Goal: Browse casually

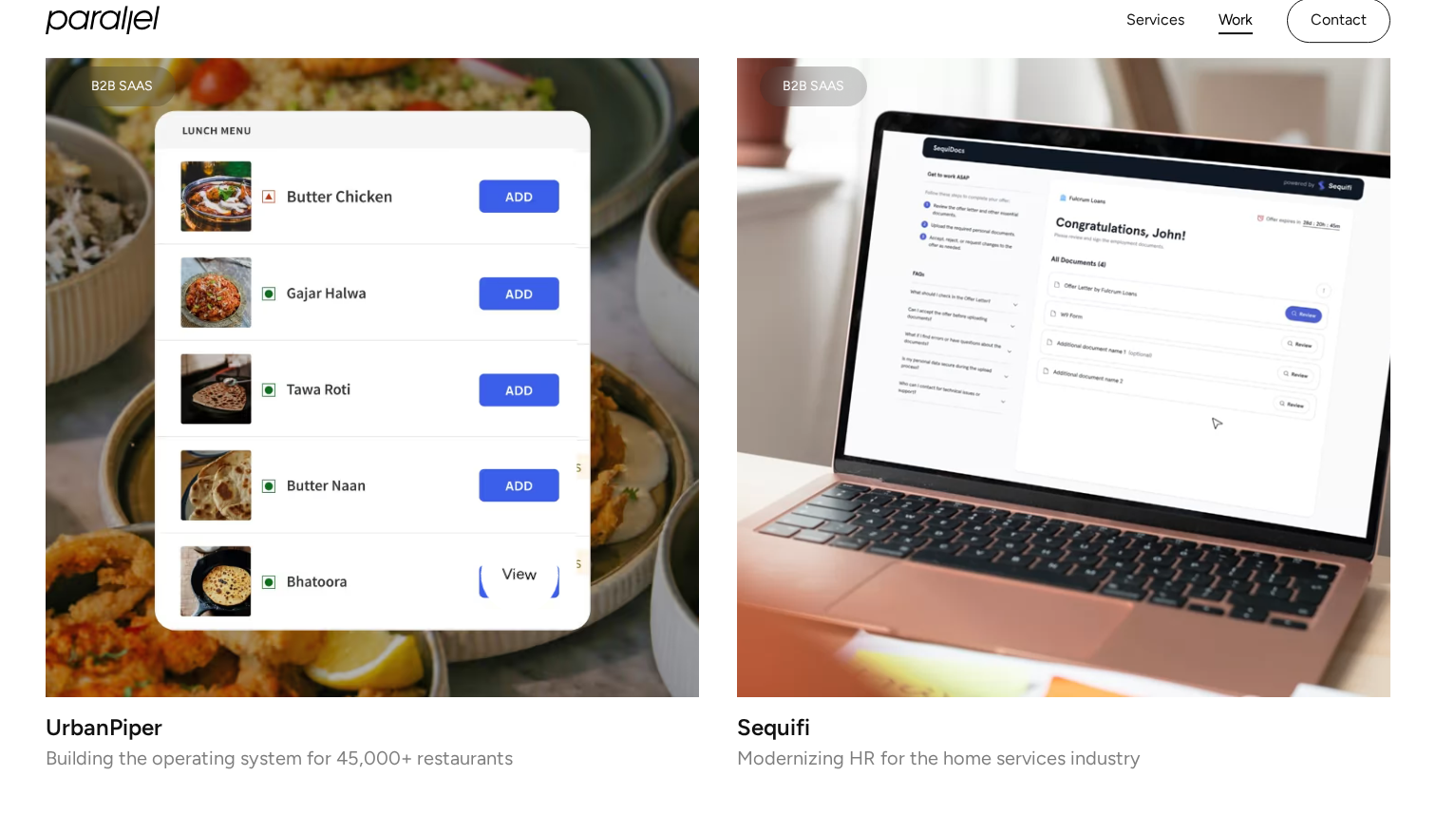
scroll to position [4440, 0]
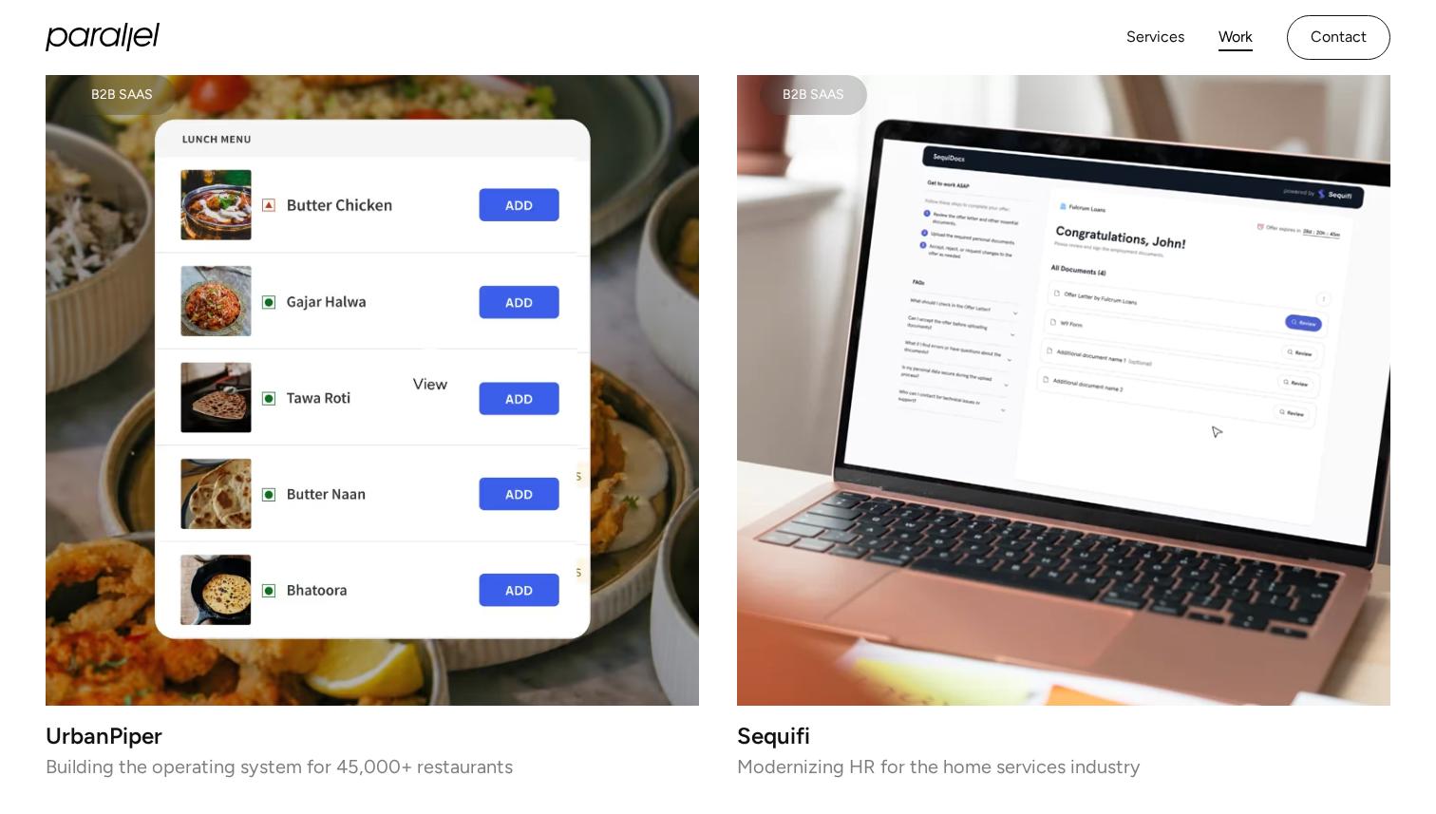
click at [428, 385] on img at bounding box center [372, 378] width 653 height 653
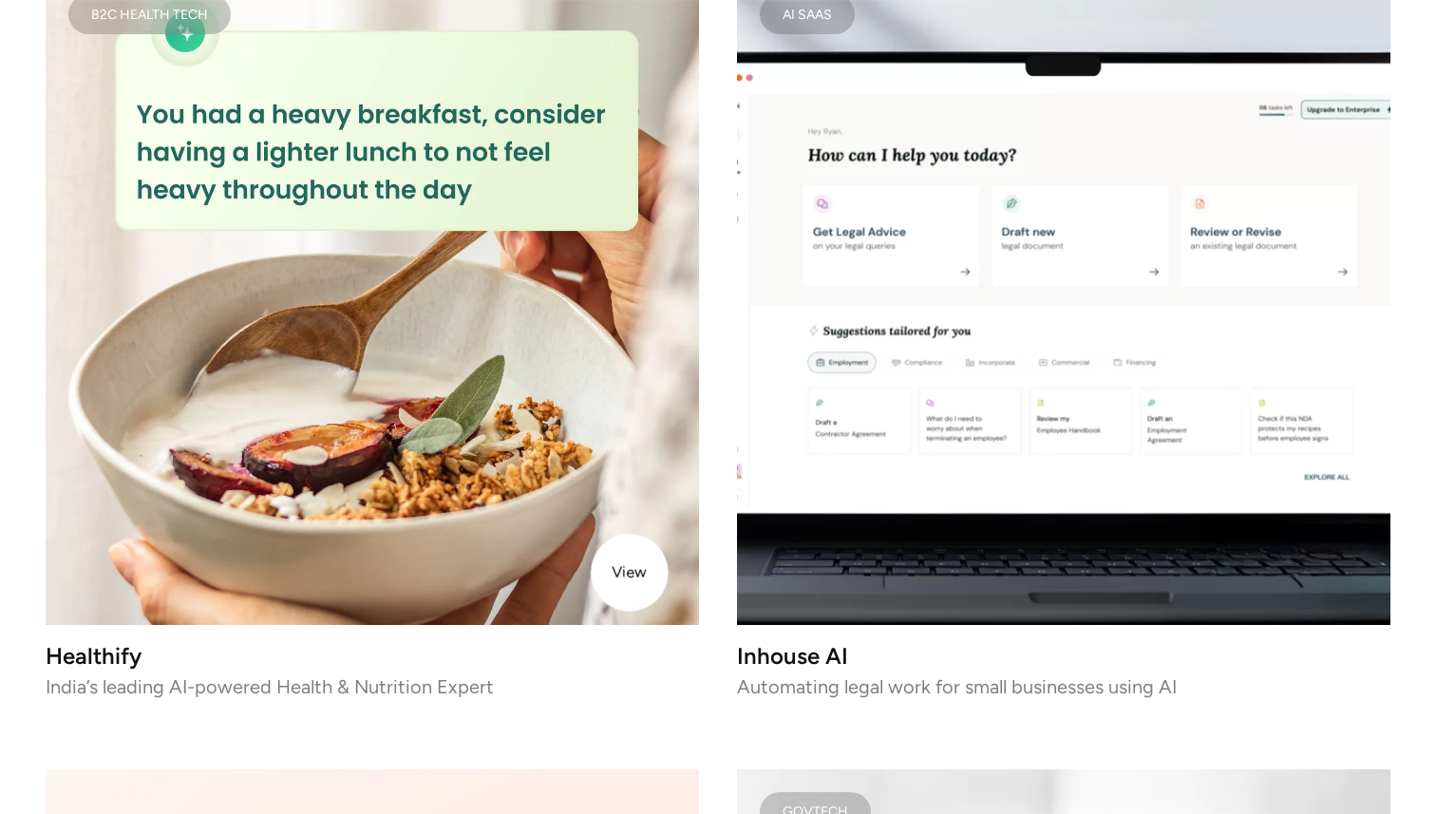
scroll to position [5318, 0]
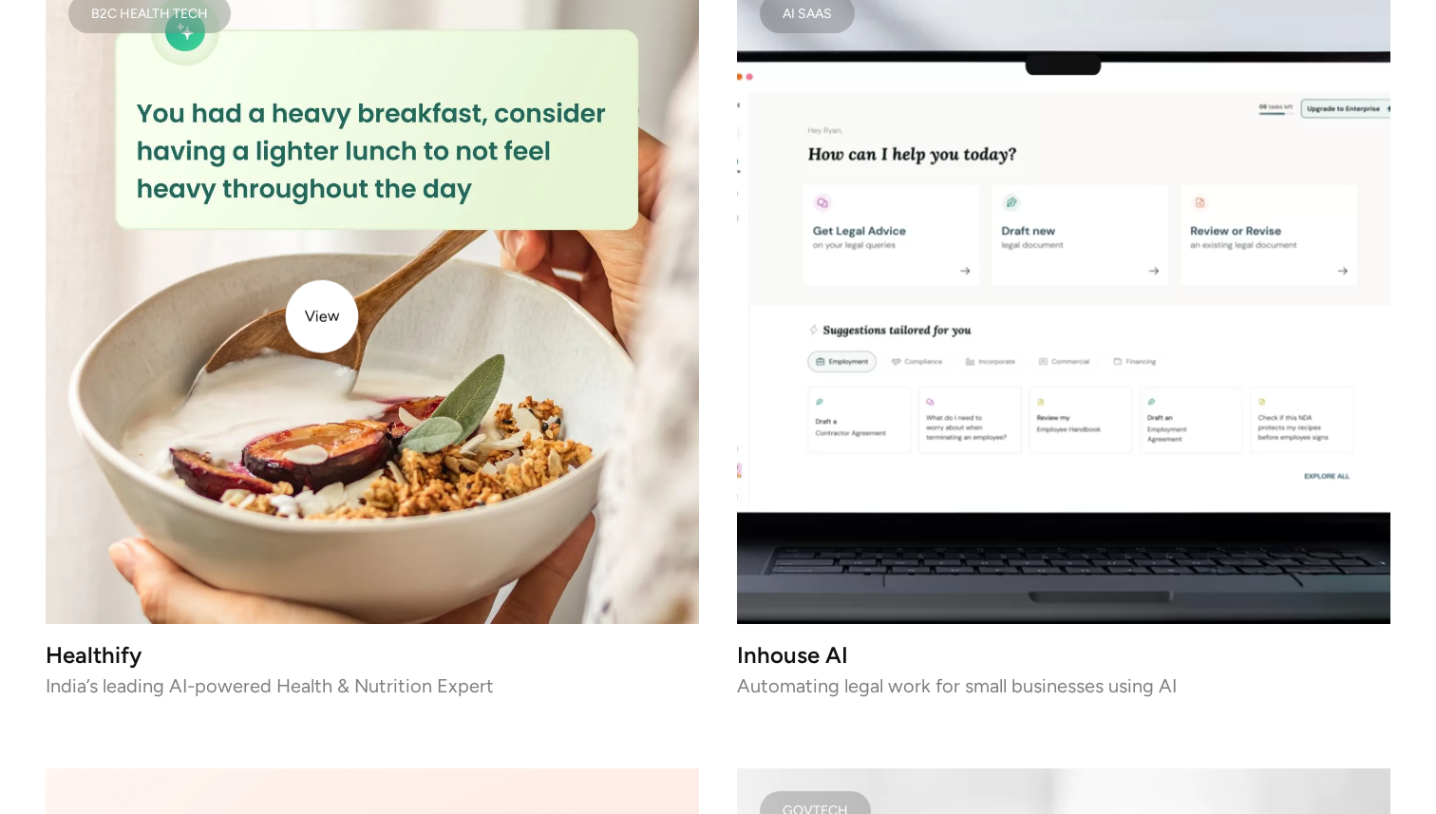
click at [322, 315] on img at bounding box center [372, 297] width 653 height 653
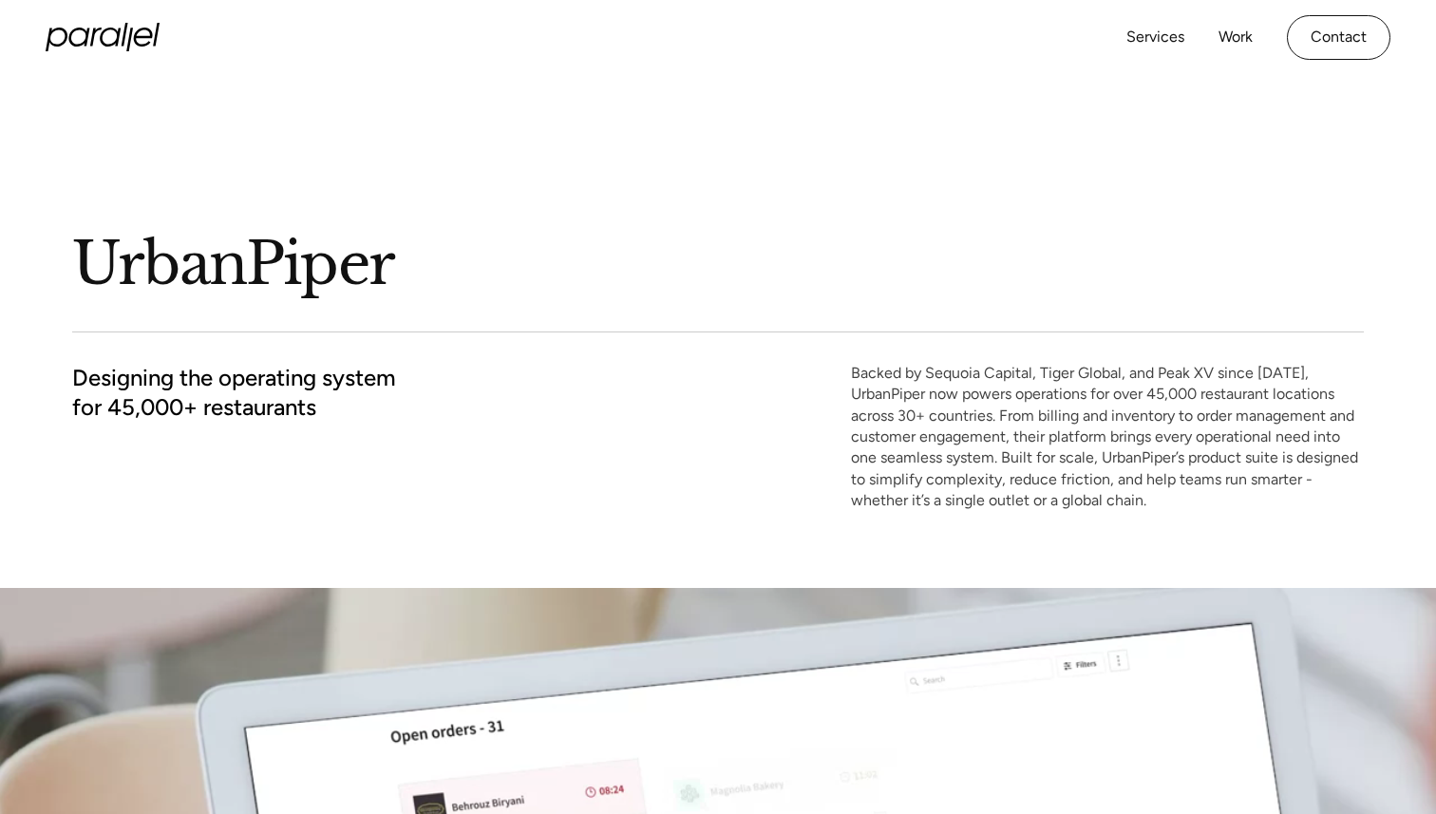
scroll to position [216, 0]
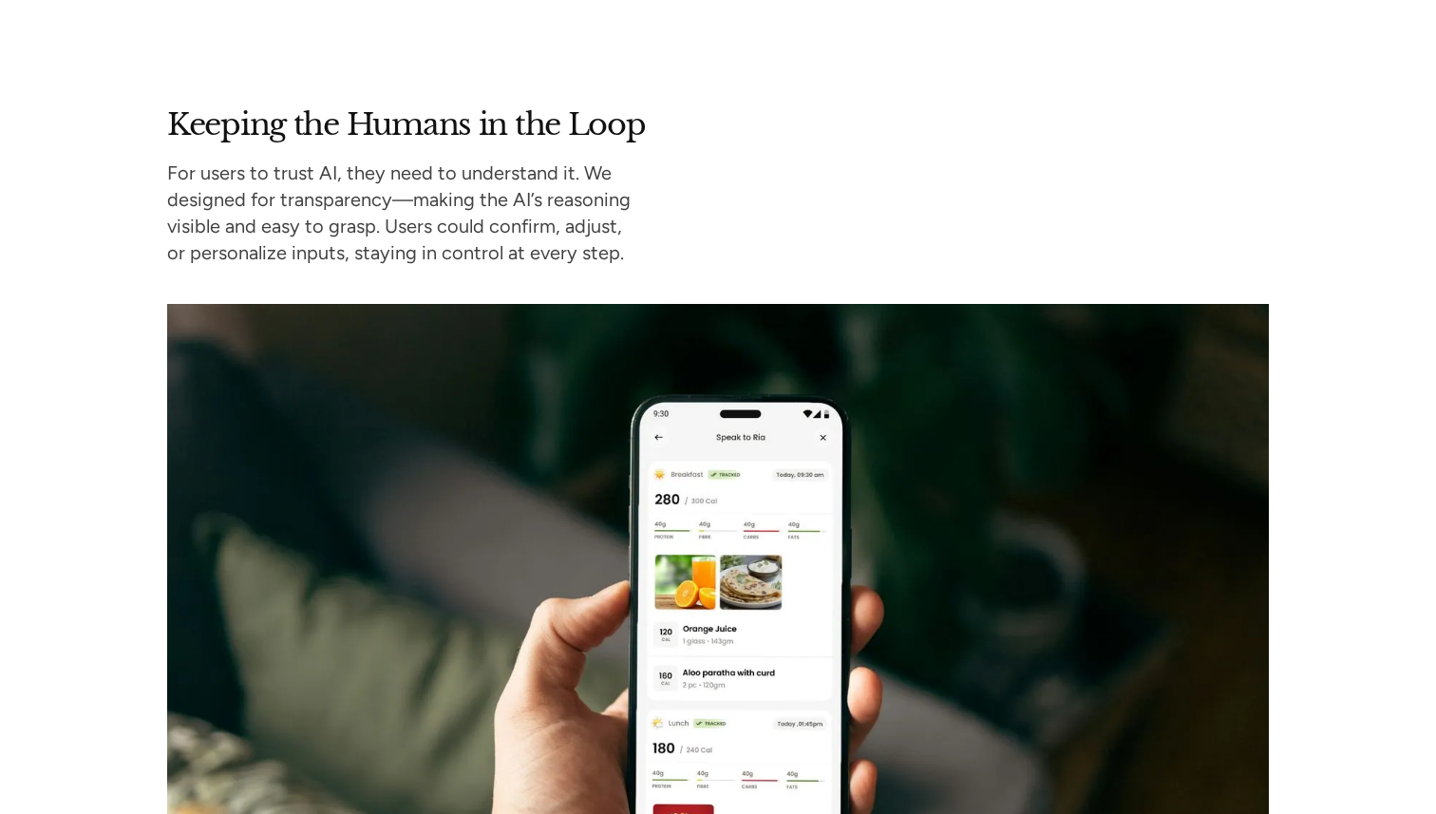
scroll to position [9095, 0]
